Goal: Task Accomplishment & Management: Manage account settings

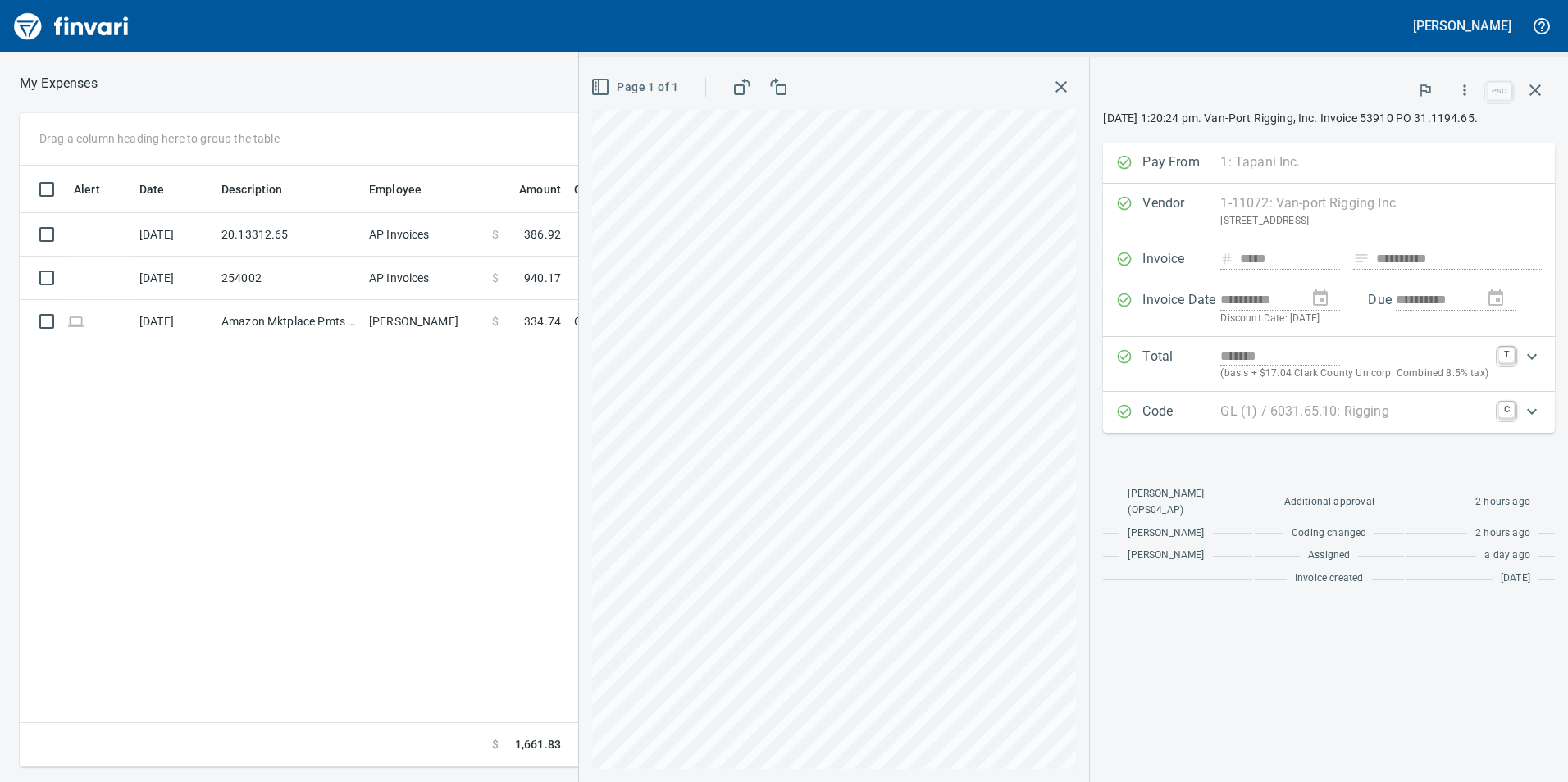
scroll to position [590, 1106]
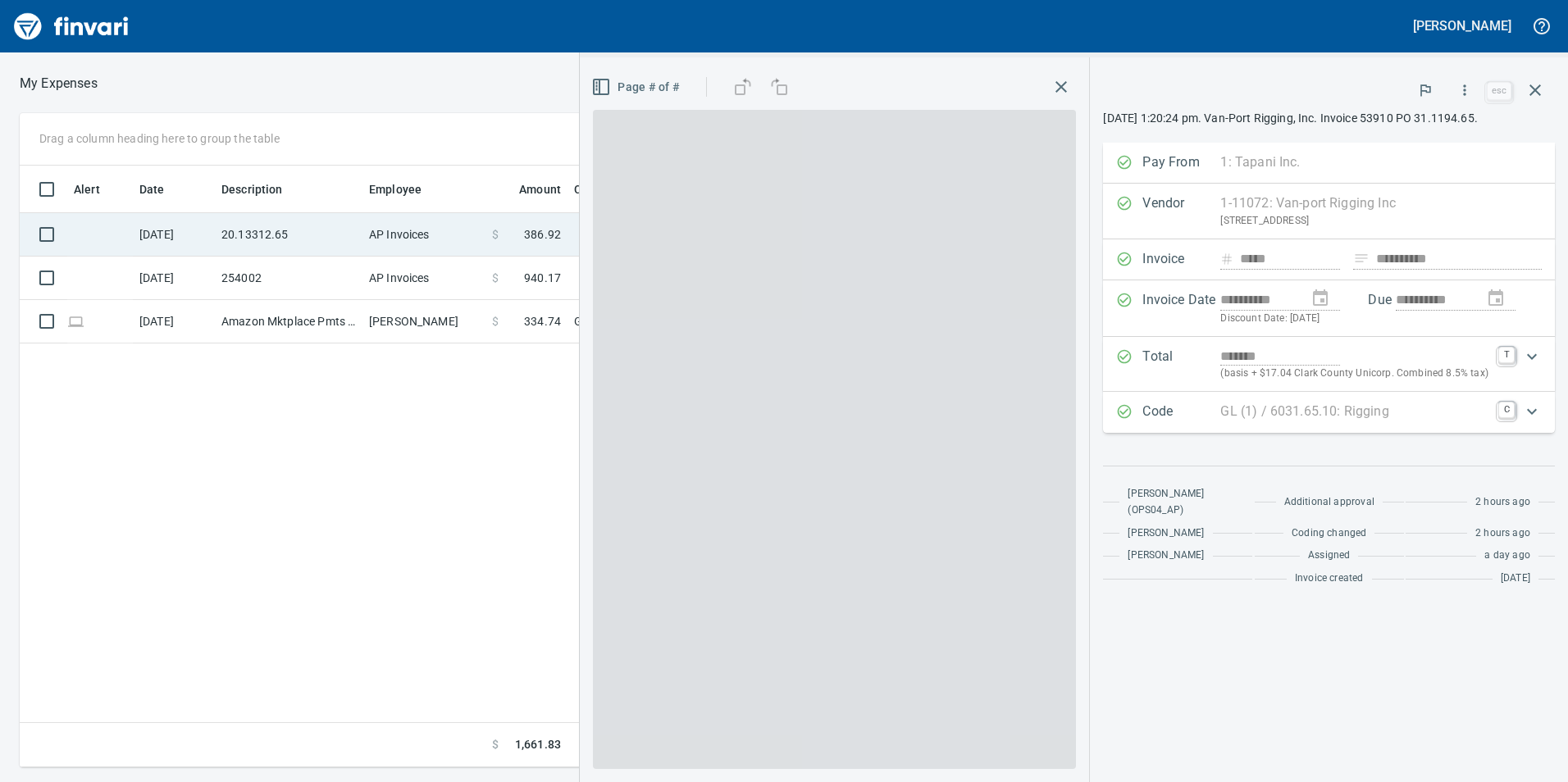
scroll to position [2, 2]
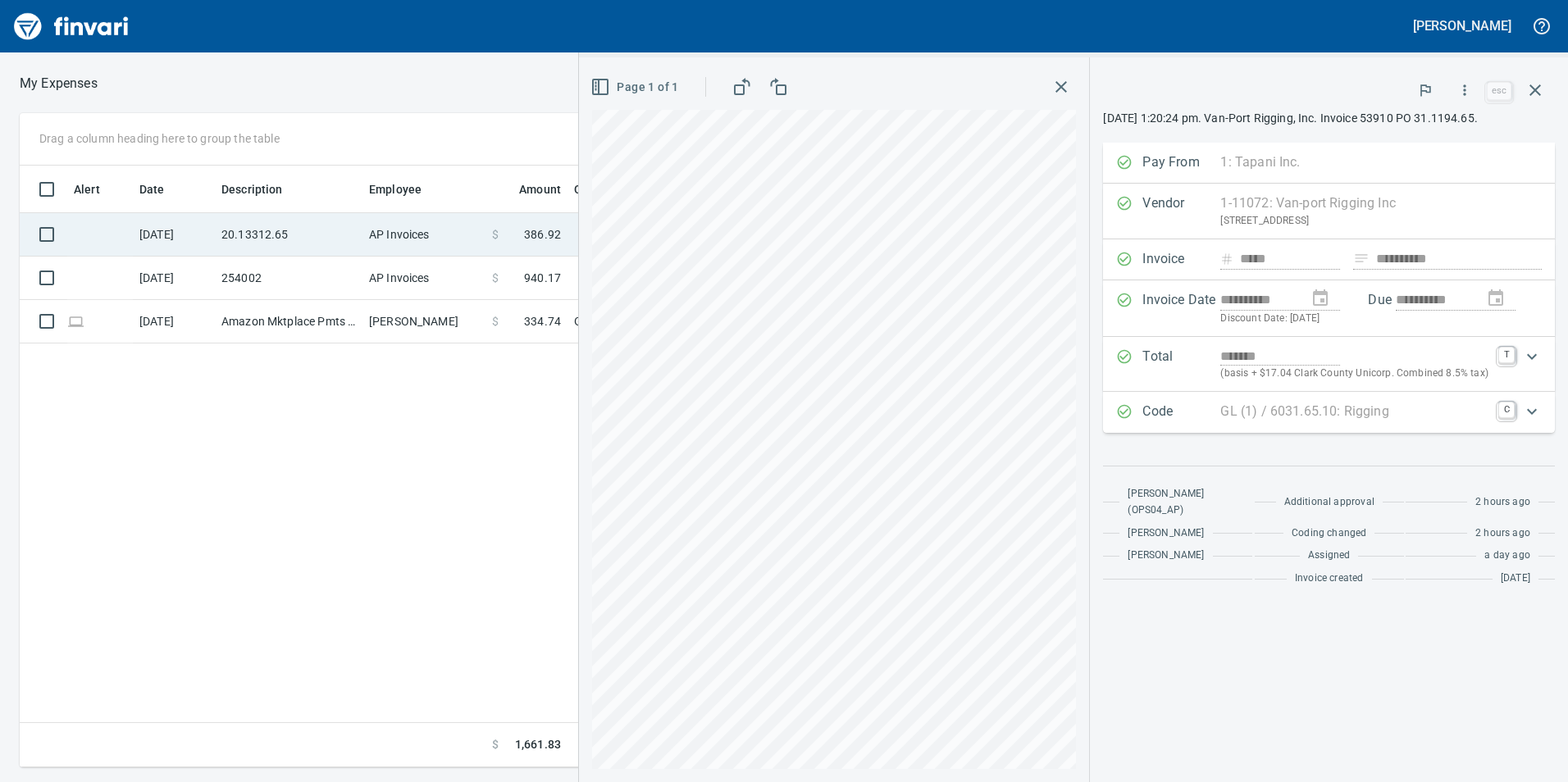
click at [263, 246] on td "20.13312.65" at bounding box center [288, 235] width 147 height 44
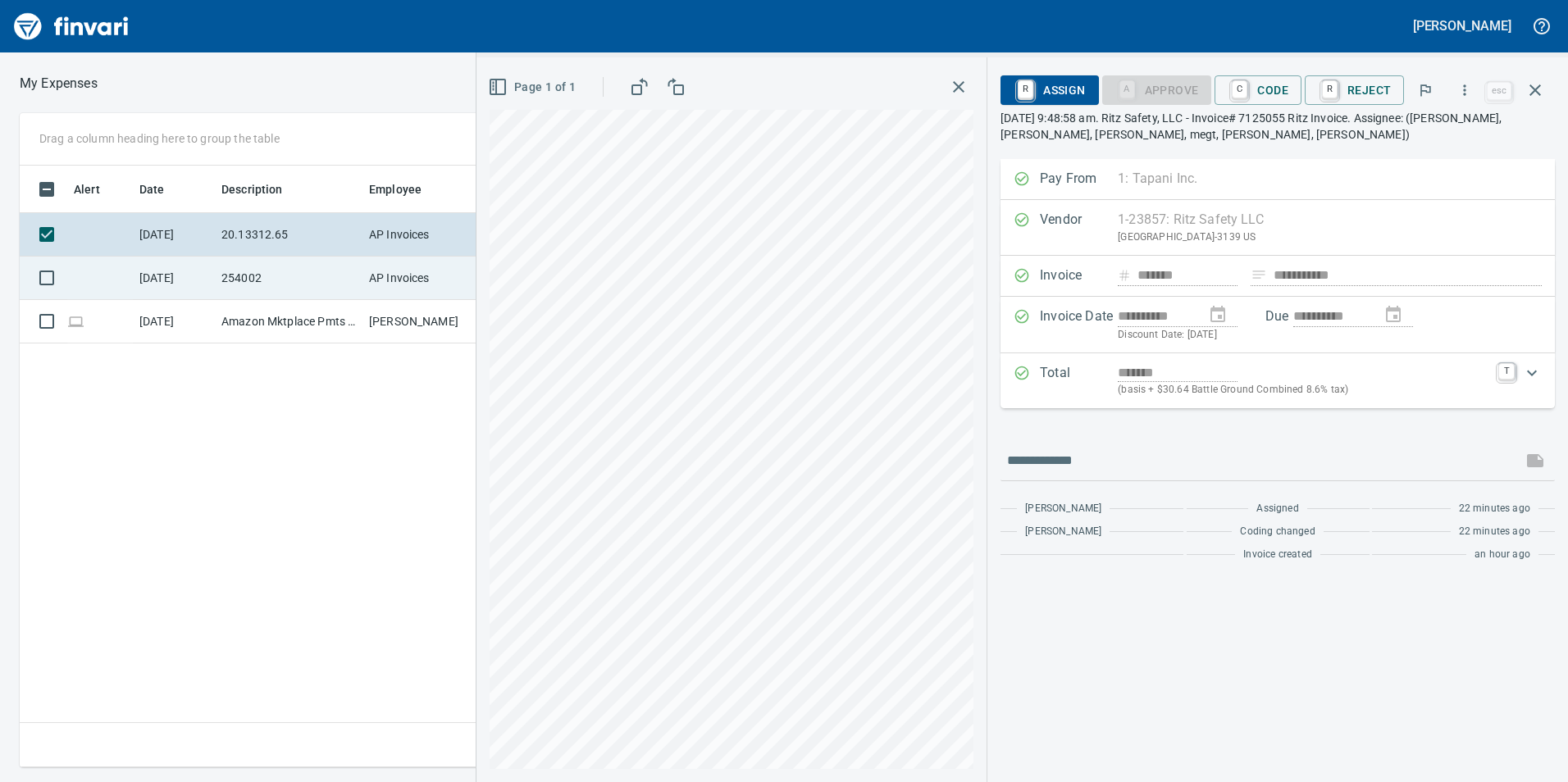
click at [269, 288] on td "254002" at bounding box center [288, 279] width 147 height 44
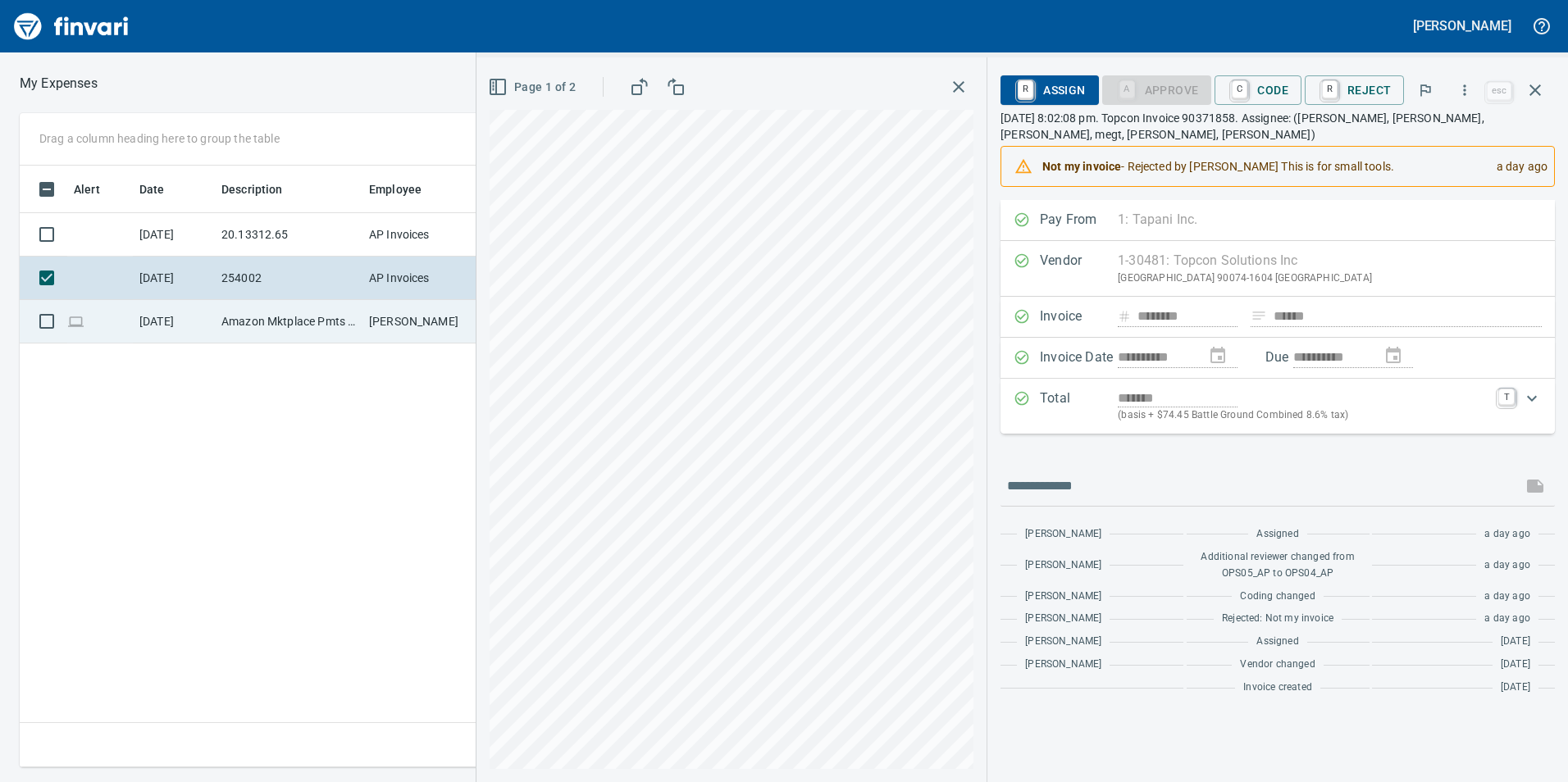
click at [254, 328] on td "Amazon Mktplace Pmts [DOMAIN_NAME][URL] WA" at bounding box center [288, 322] width 147 height 44
